Goal: Check status: Check status

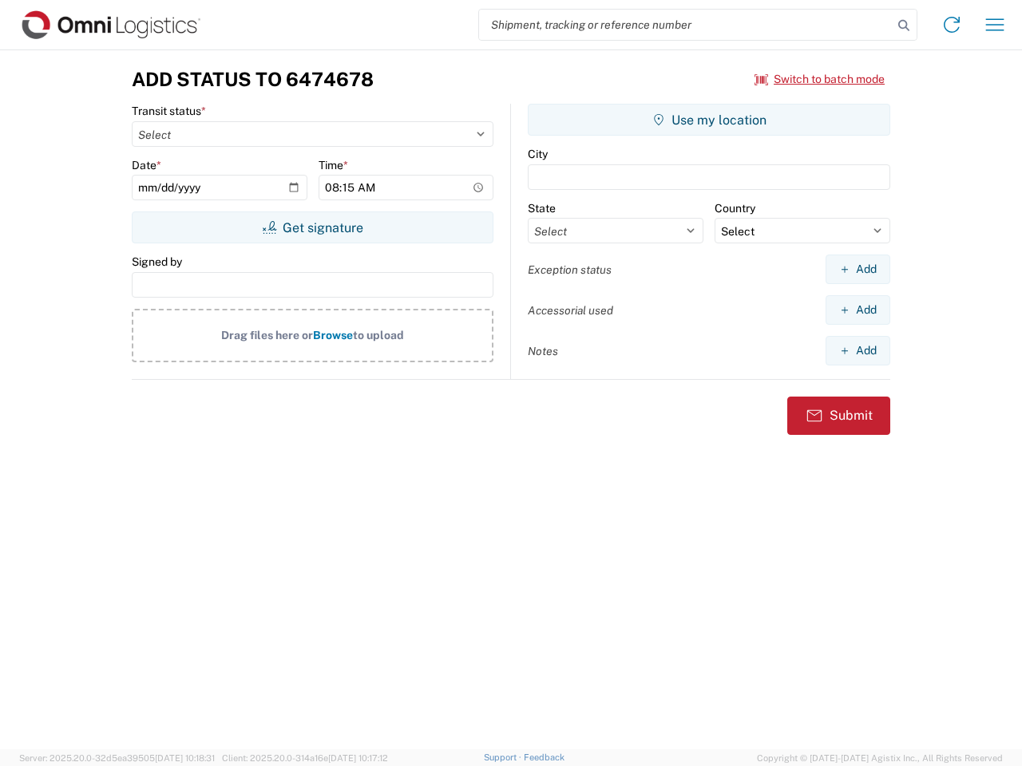
click at [686, 25] on input "search" at bounding box center [686, 25] width 414 height 30
click at [904, 26] on icon at bounding box center [904, 25] width 22 height 22
click at [952, 25] on icon at bounding box center [952, 25] width 26 height 26
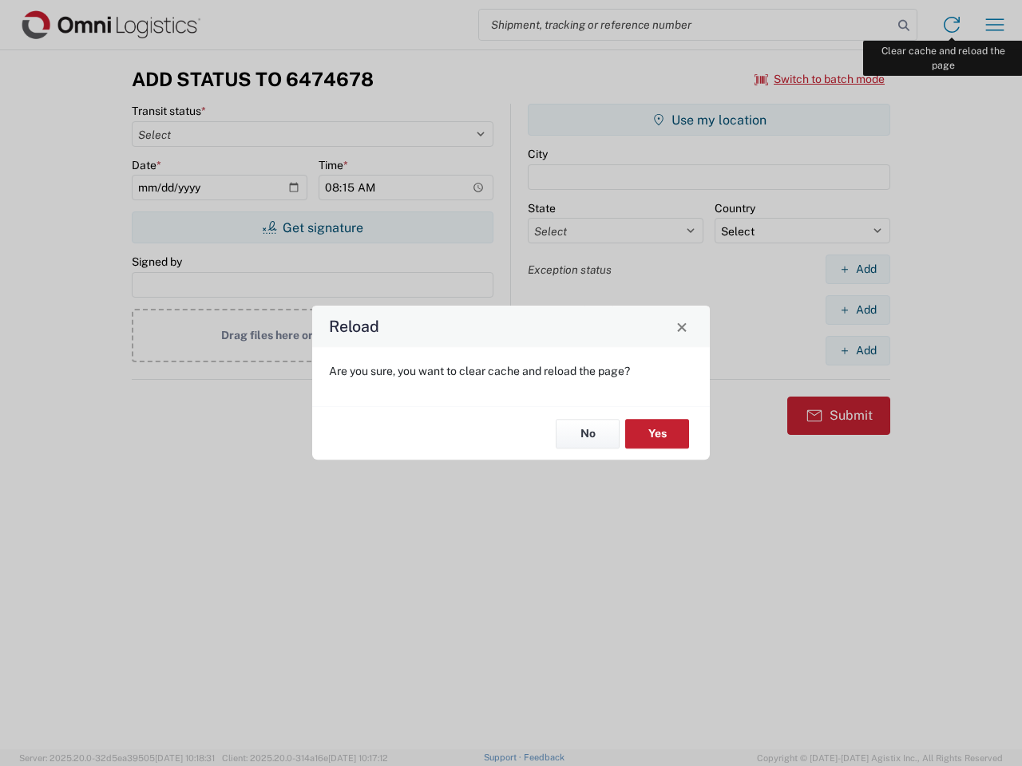
click at [995, 25] on div "Reload Are you sure, you want to clear cache and reload the page? No Yes" at bounding box center [511, 383] width 1022 height 766
click at [820, 79] on div "Reload Are you sure, you want to clear cache and reload the page? No Yes" at bounding box center [511, 383] width 1022 height 766
click at [312, 228] on div "Reload Are you sure, you want to clear cache and reload the page? No Yes" at bounding box center [511, 383] width 1022 height 766
click at [709, 120] on div "Reload Are you sure, you want to clear cache and reload the page? No Yes" at bounding box center [511, 383] width 1022 height 766
click at [857, 269] on div "Reload Are you sure, you want to clear cache and reload the page? No Yes" at bounding box center [511, 383] width 1022 height 766
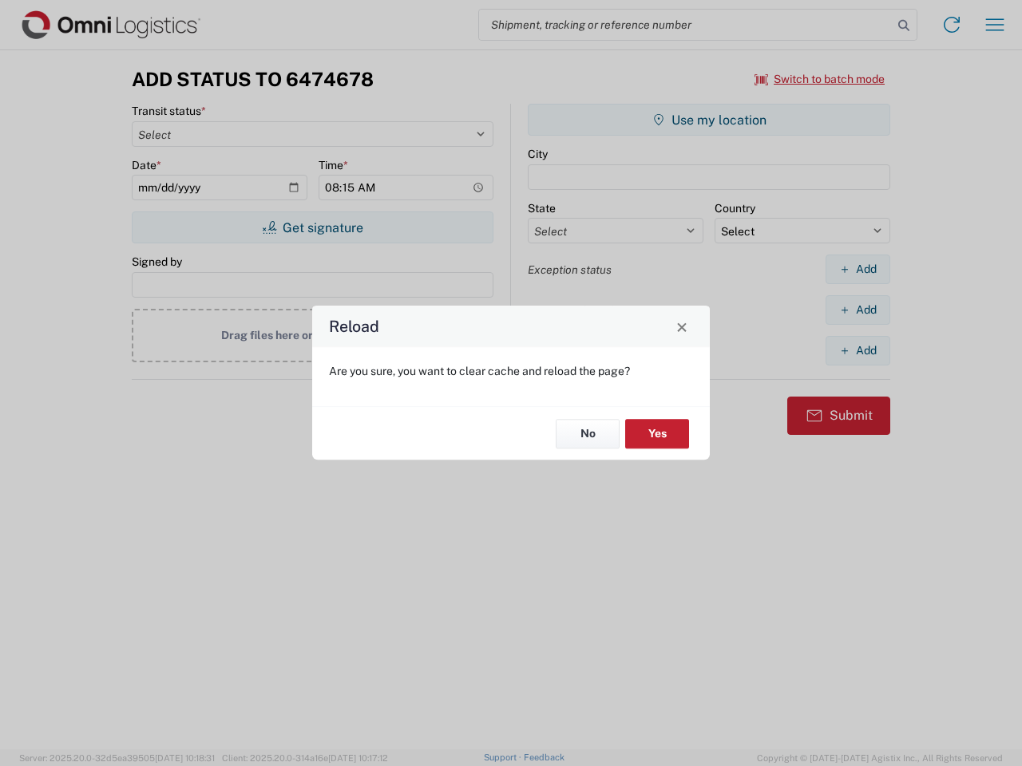
click at [857, 310] on div "Reload Are you sure, you want to clear cache and reload the page? No Yes" at bounding box center [511, 383] width 1022 height 766
click at [857, 350] on div "Reload Are you sure, you want to clear cache and reload the page? No Yes" at bounding box center [511, 383] width 1022 height 766
